Goal: Transaction & Acquisition: Obtain resource

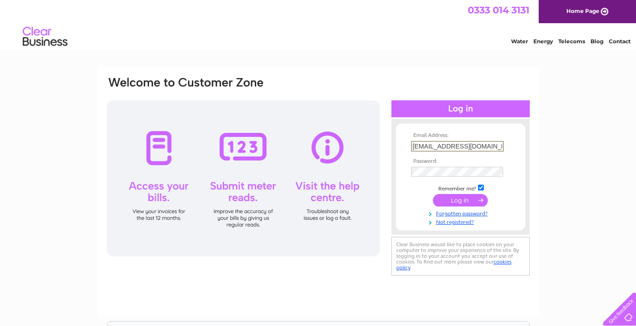
click at [464, 201] on input "submit" at bounding box center [460, 200] width 55 height 12
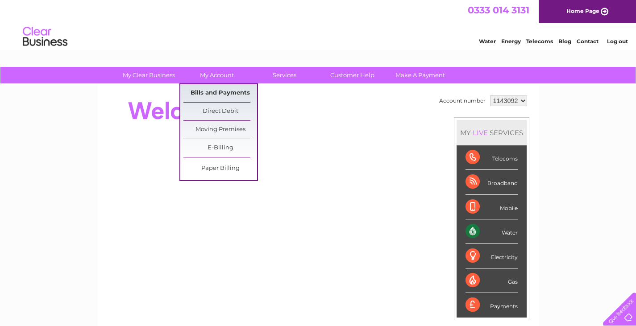
click at [218, 89] on link "Bills and Payments" at bounding box center [220, 93] width 74 height 18
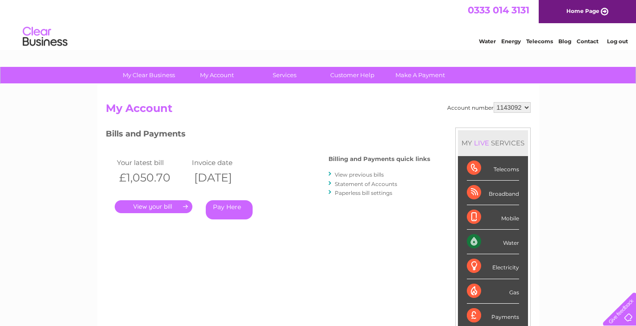
click at [157, 206] on link "." at bounding box center [154, 206] width 78 height 13
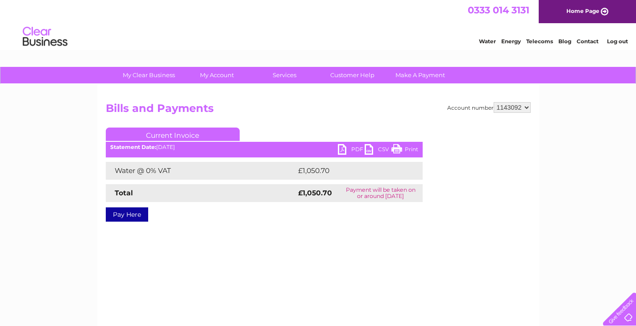
click at [346, 147] on link "PDF" at bounding box center [351, 150] width 27 height 13
click at [620, 38] on link "Log out" at bounding box center [617, 41] width 21 height 7
